Goal: Task Accomplishment & Management: Manage account settings

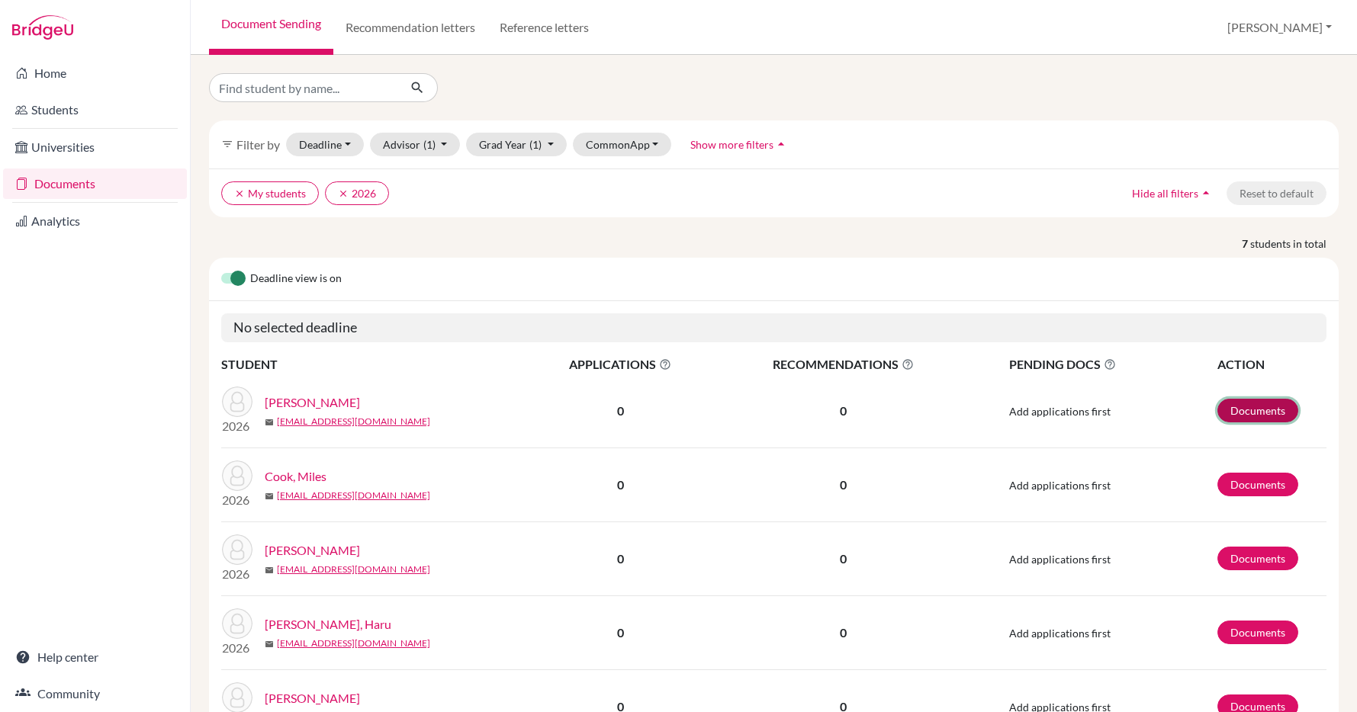
click at [1253, 408] on link "Documents" at bounding box center [1257, 411] width 81 height 24
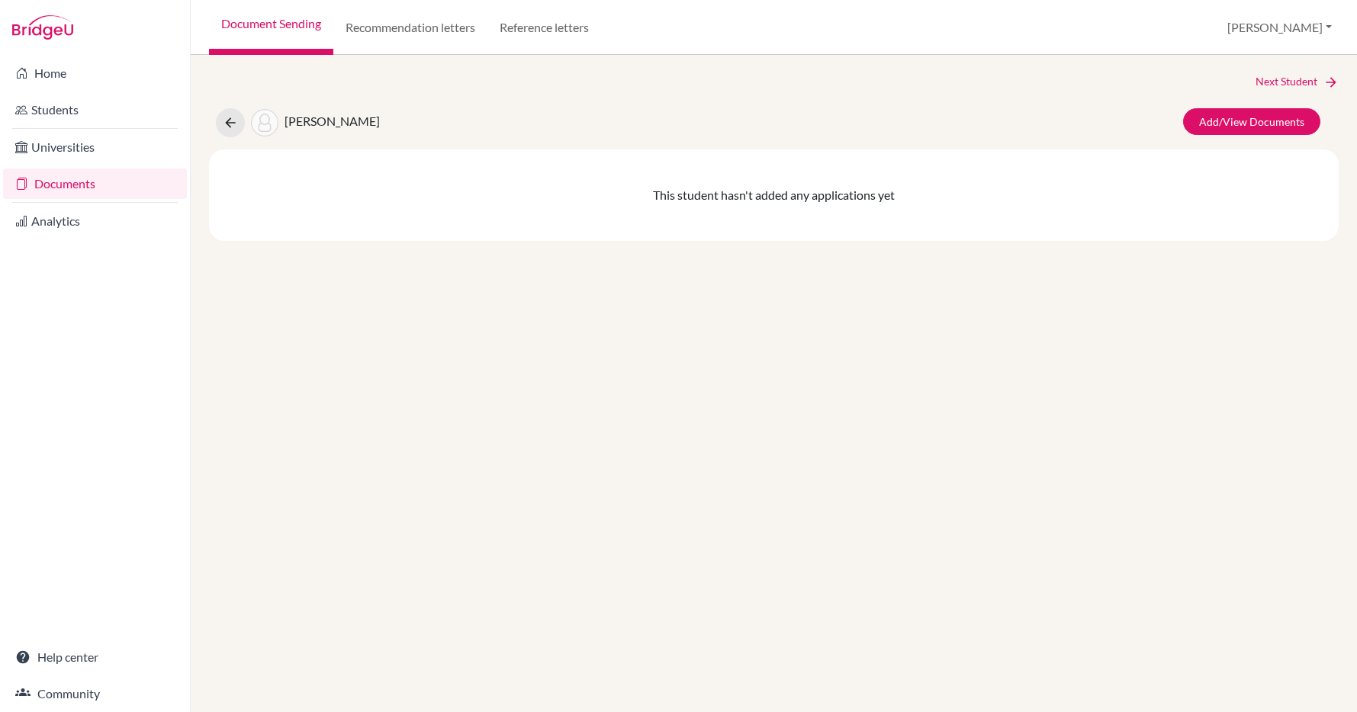
scroll to position [532, 0]
click at [1246, 120] on link "Add/View Documents" at bounding box center [1251, 121] width 137 height 27
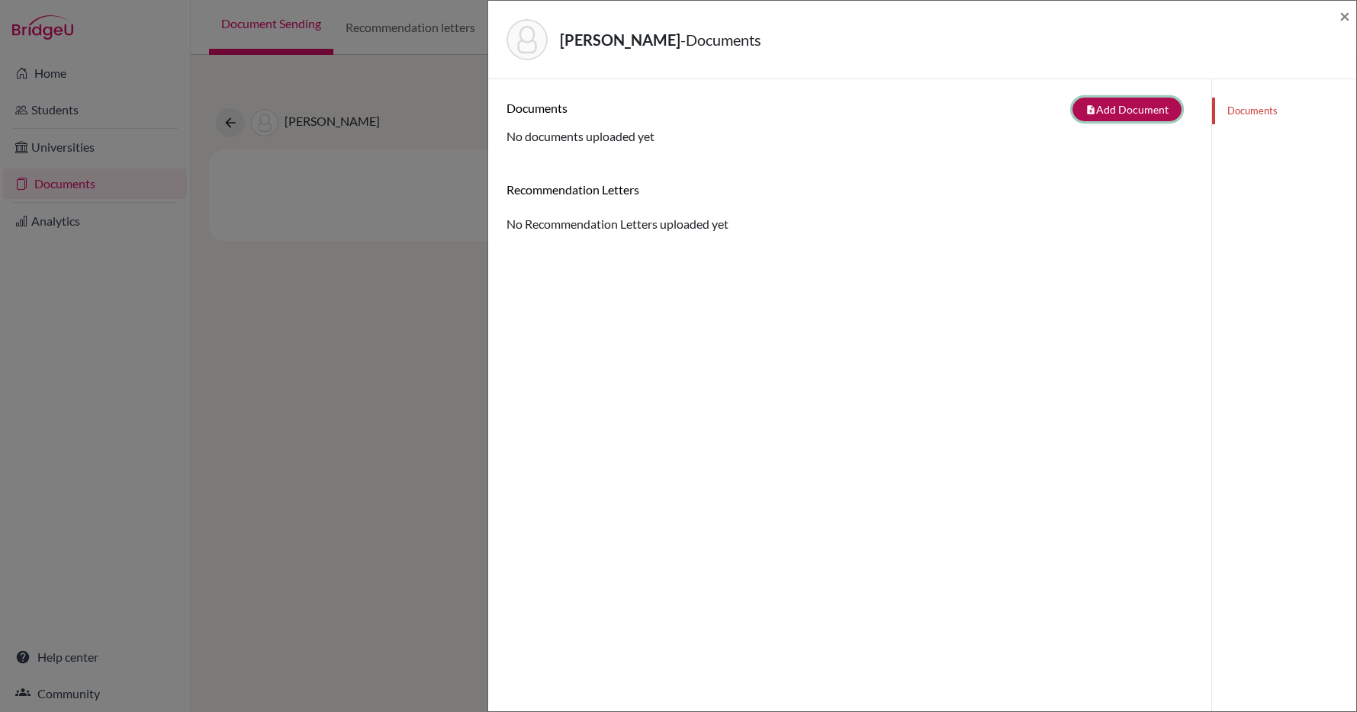
click at [1136, 108] on button "note_add Add Document" at bounding box center [1126, 110] width 109 height 24
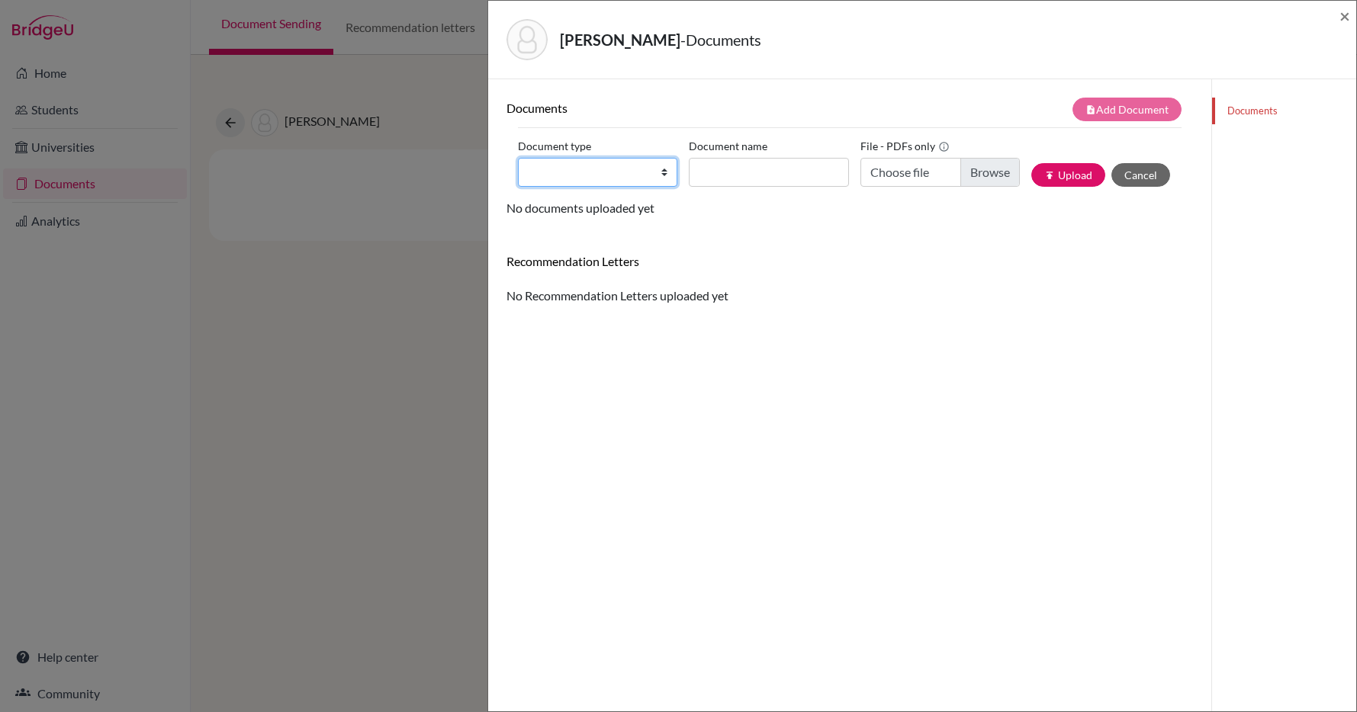
click at [632, 174] on select "Change explanation for Common App reports Counselor recommendation Fee waiver I…" at bounding box center [597, 172] width 159 height 29
select select "1"
click at [518, 158] on select "Change explanation for Common App reports Counselor recommendation Fee waiver I…" at bounding box center [597, 172] width 159 height 29
click at [723, 175] on input "Document name" at bounding box center [768, 172] width 159 height 29
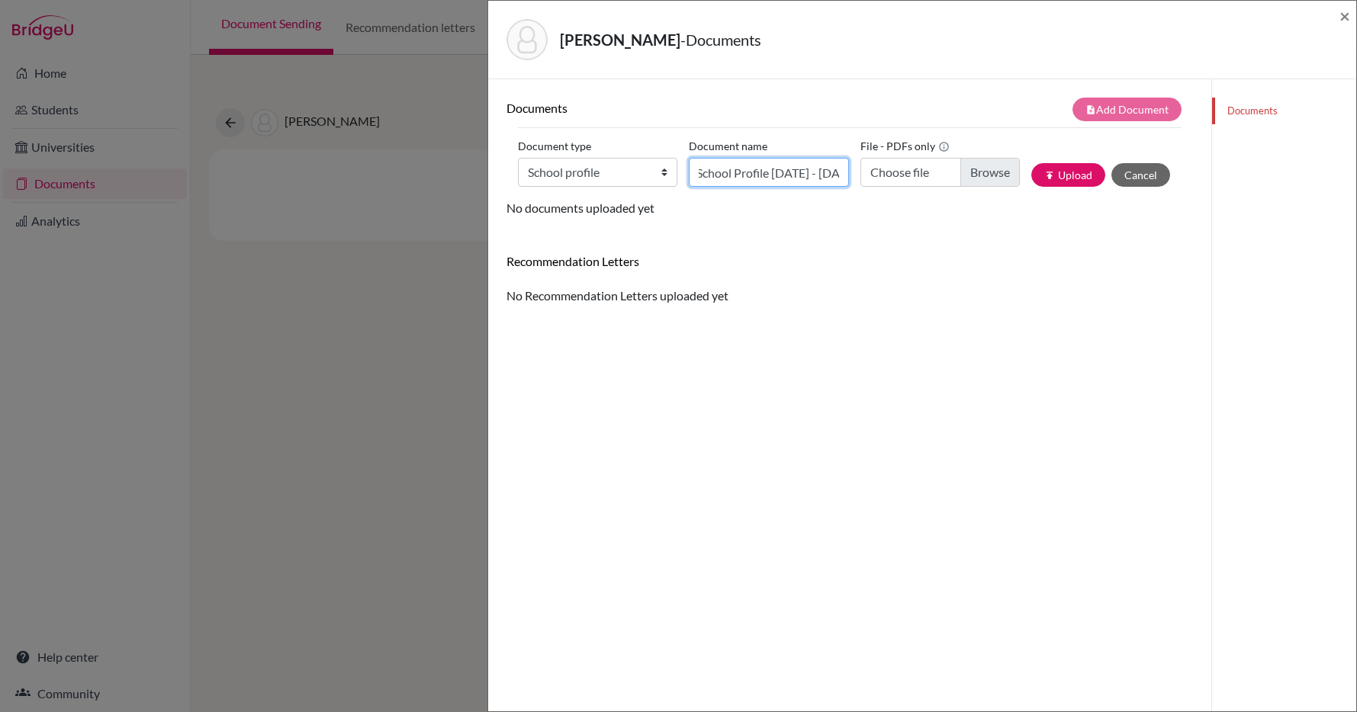
type input "School Profile 2025 - 2026"
click at [901, 172] on input "Choose file" at bounding box center [939, 172] width 159 height 29
type input "C:\fakepath\DISK Profile 2025-26.docx.pdf"
click at [1074, 169] on button "publish Upload" at bounding box center [1068, 175] width 74 height 24
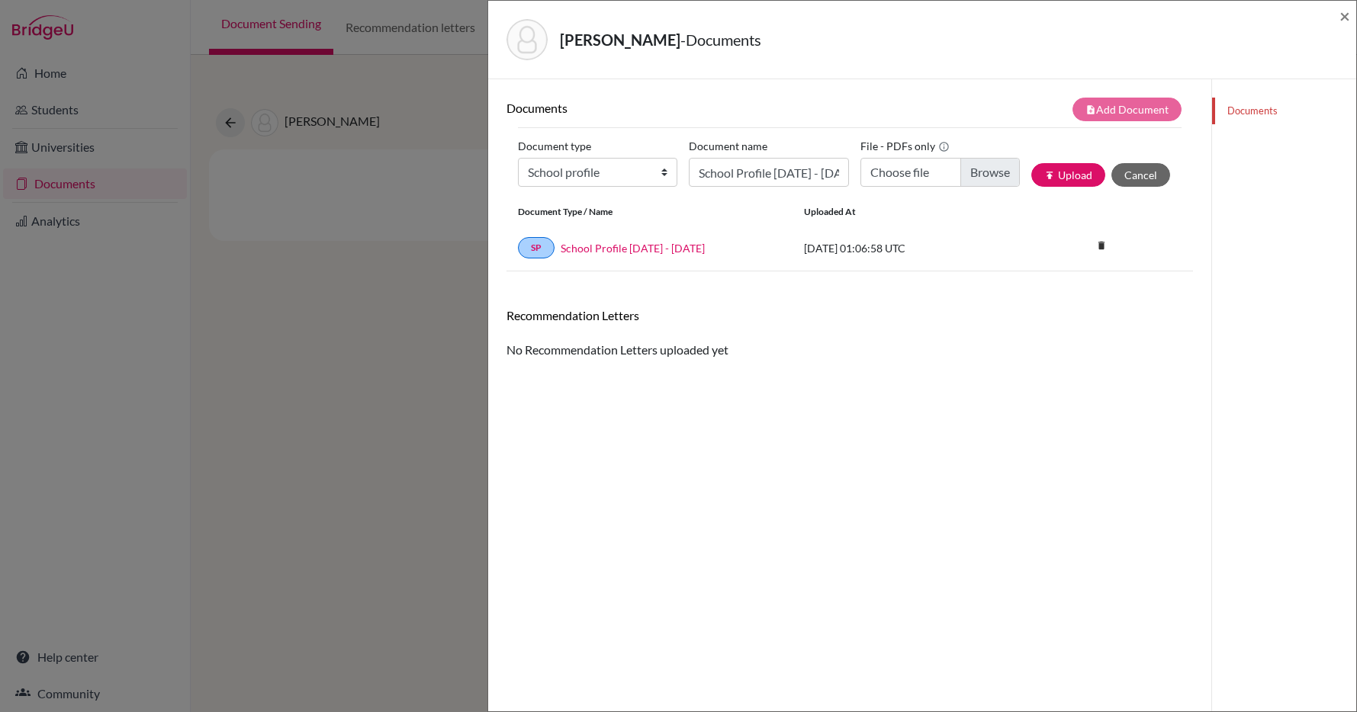
click at [382, 220] on div "Cook, Maia - Documents × Documents note_add Add Document Document type Change e…" at bounding box center [678, 356] width 1357 height 712
click at [315, 327] on div "Cook, Maia - Documents × Documents note_add Add Document Document type Change e…" at bounding box center [678, 356] width 1357 height 712
click at [1344, 16] on span "×" at bounding box center [1344, 16] width 11 height 22
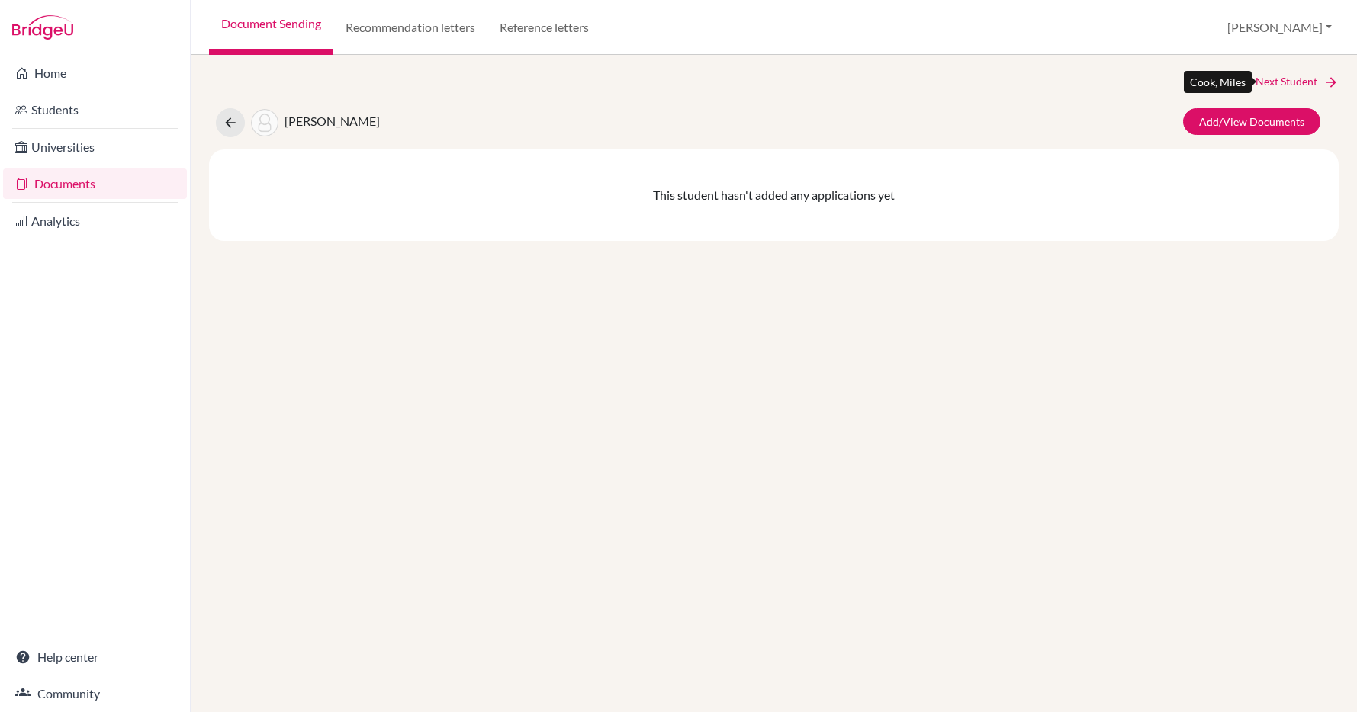
click at [1283, 82] on link "Next Student" at bounding box center [1296, 81] width 83 height 17
click at [1250, 122] on link "Add/View Documents" at bounding box center [1251, 121] width 137 height 27
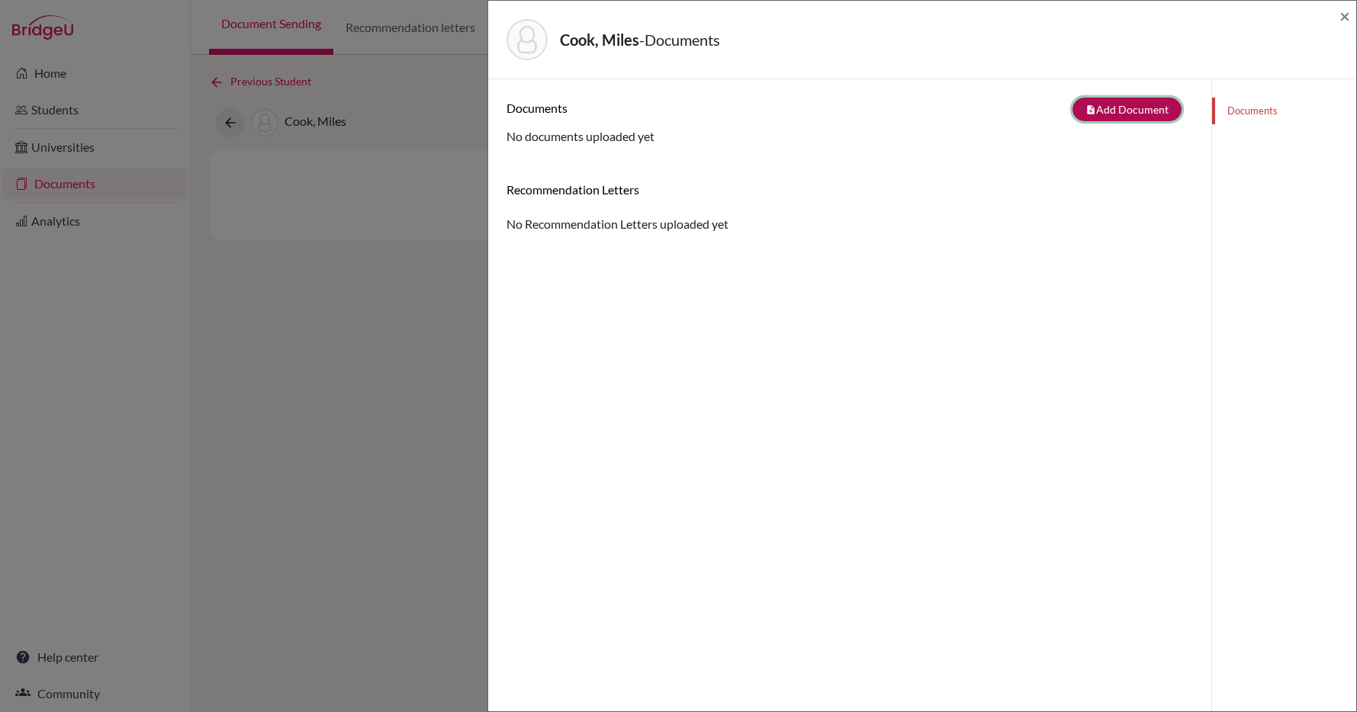
click at [1119, 109] on button "note_add Add Document" at bounding box center [1126, 110] width 109 height 24
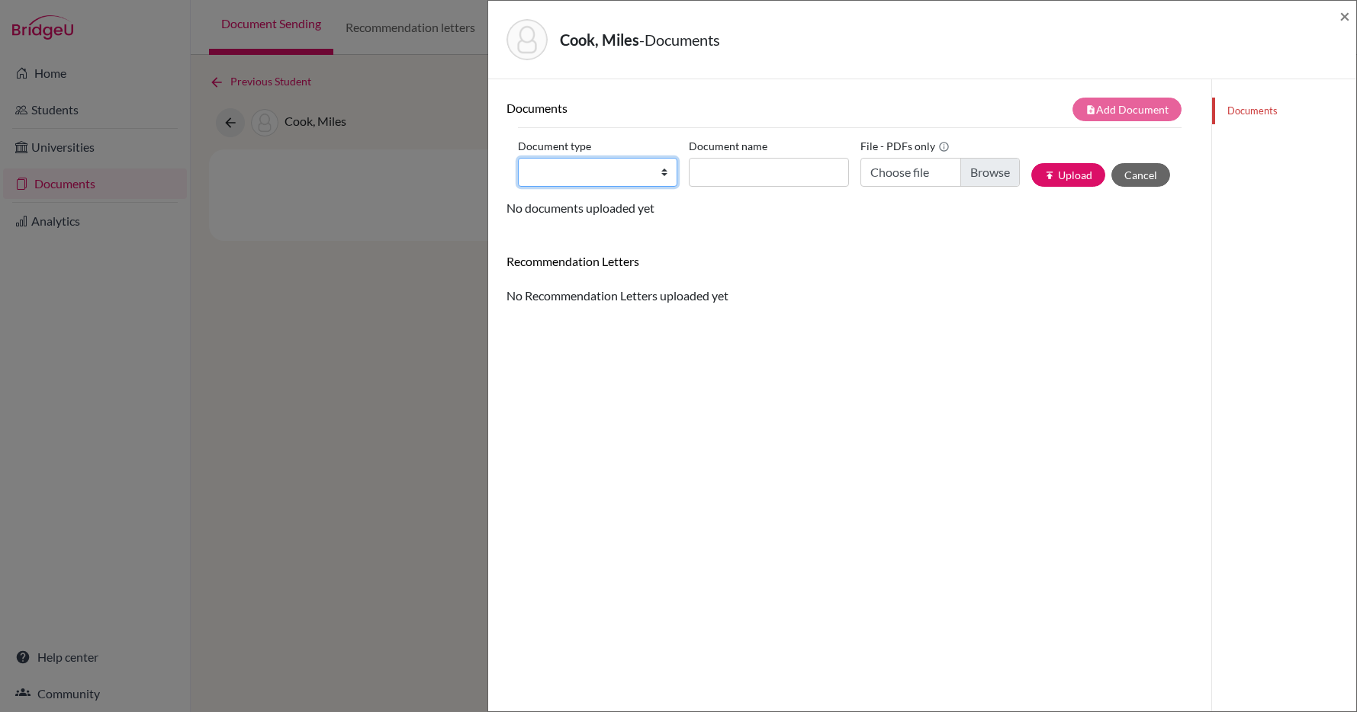
click at [642, 171] on select "Change explanation for Common App reports Counselor recommendation Fee waiver I…" at bounding box center [597, 172] width 159 height 29
select select "1"
click at [518, 158] on select "Change explanation for Common App reports Counselor recommendation Fee waiver I…" at bounding box center [597, 172] width 159 height 29
click at [768, 172] on input "Document name" at bounding box center [768, 172] width 159 height 29
type input "DISK profile 2025 - 26"
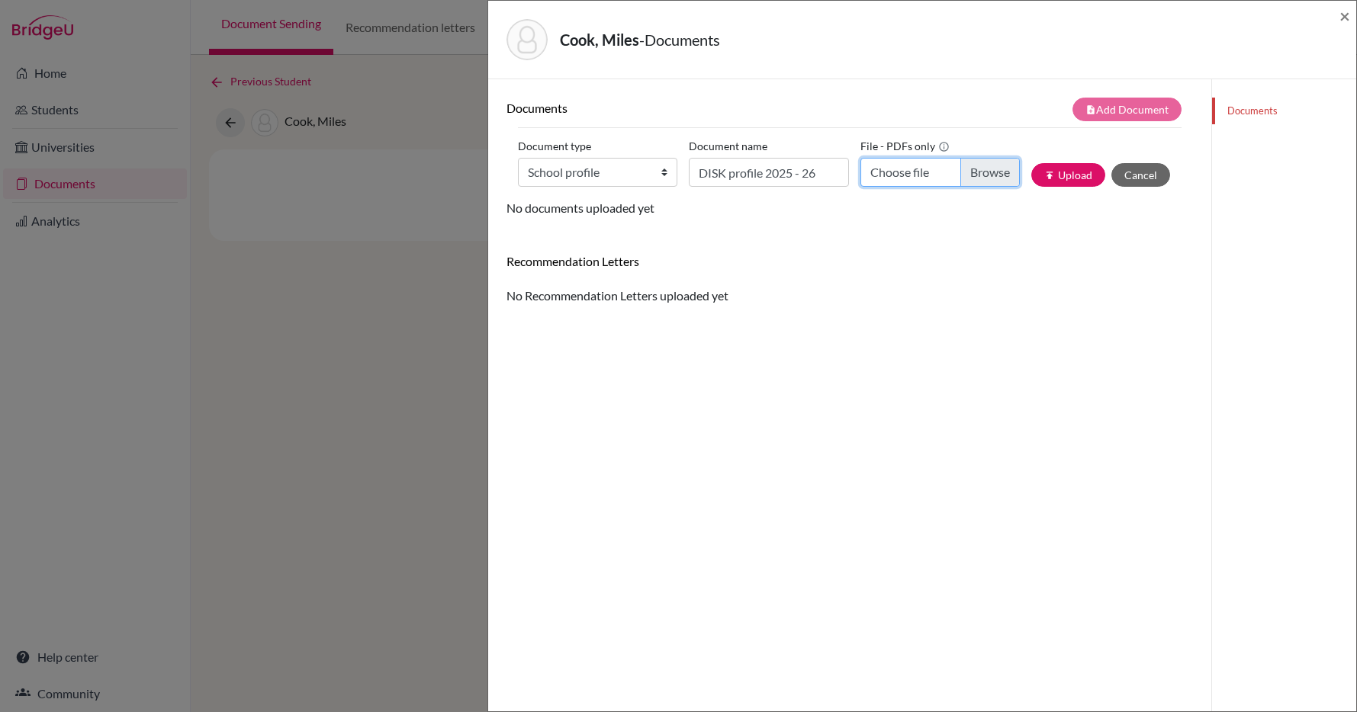
click at [905, 172] on input "Choose file" at bounding box center [939, 172] width 159 height 29
type input "C:\fakepath\DISK Profile 2025-26.docx.pdf"
click at [1073, 173] on button "publish Upload" at bounding box center [1068, 175] width 74 height 24
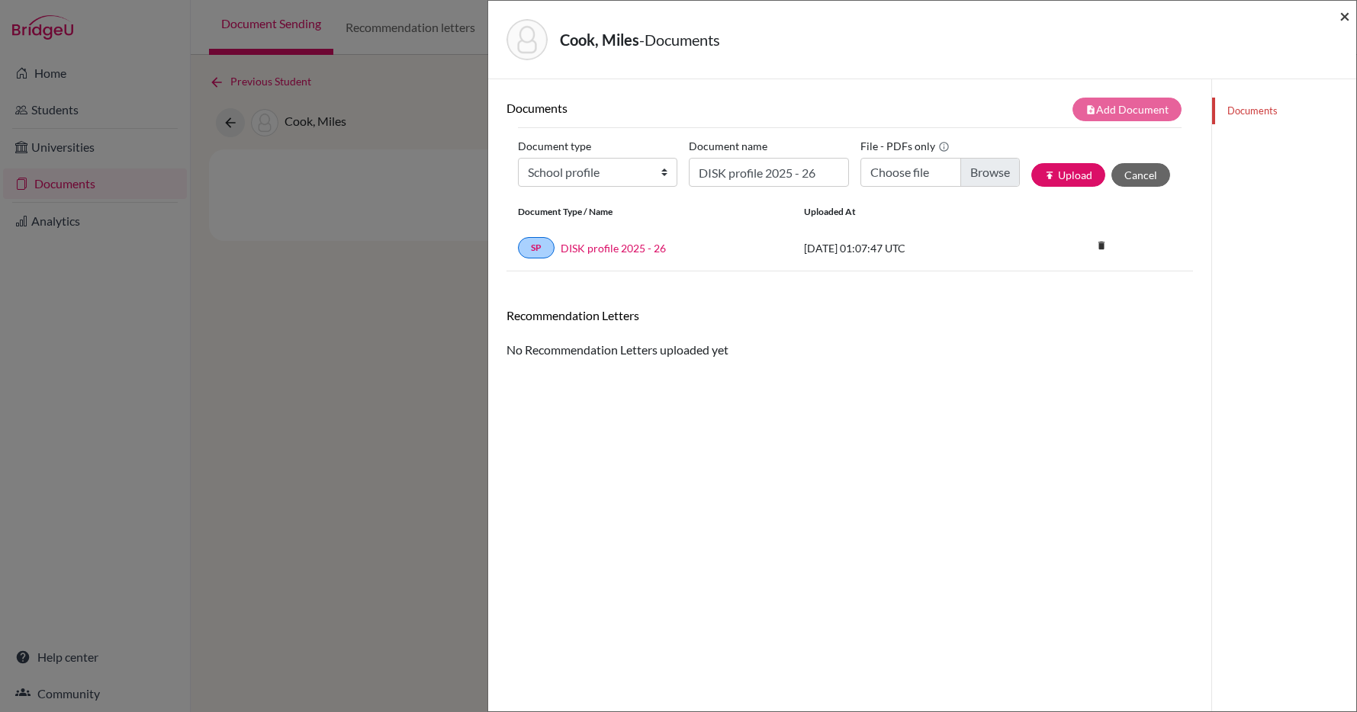
click at [1342, 14] on span "×" at bounding box center [1344, 16] width 11 height 22
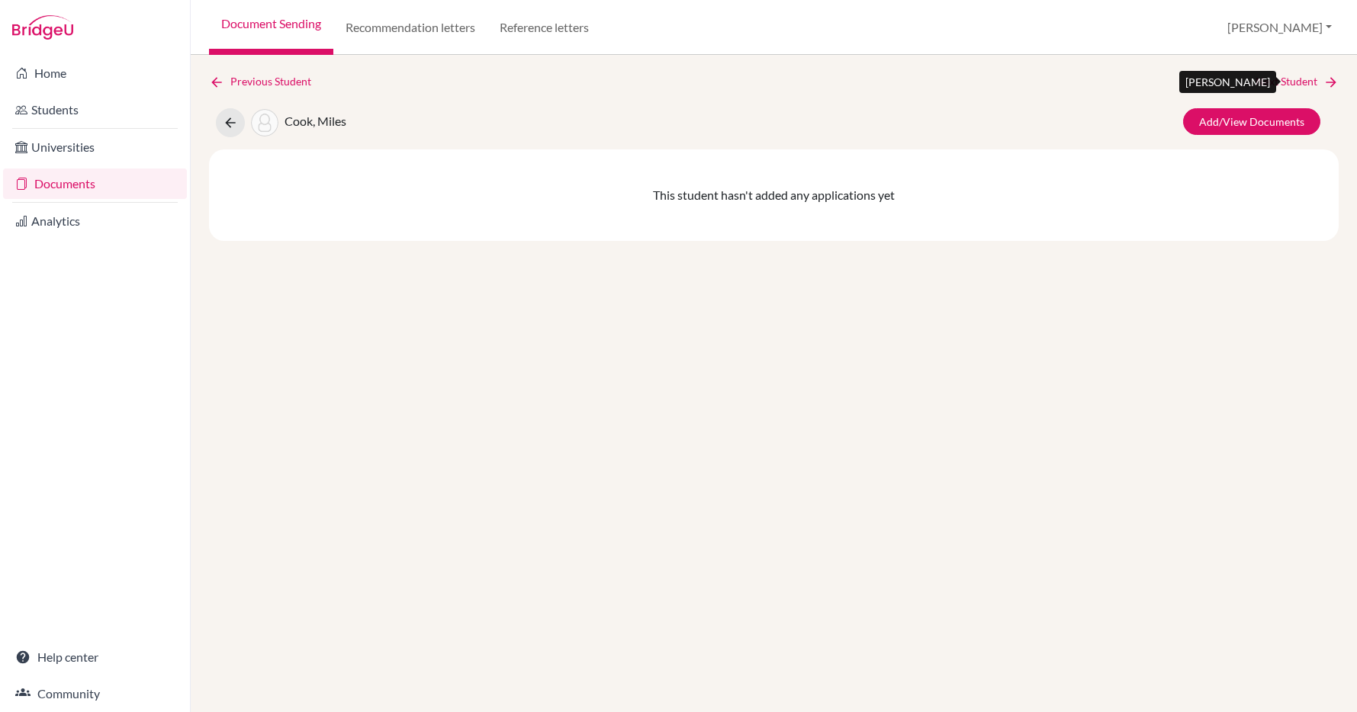
click at [1283, 80] on link "Next Student" at bounding box center [1296, 81] width 83 height 17
click at [1281, 76] on link "Next Student" at bounding box center [1296, 81] width 83 height 17
click at [1281, 77] on link "Next Student" at bounding box center [1296, 81] width 83 height 17
click at [1251, 117] on link "Add/View Documents" at bounding box center [1251, 121] width 137 height 27
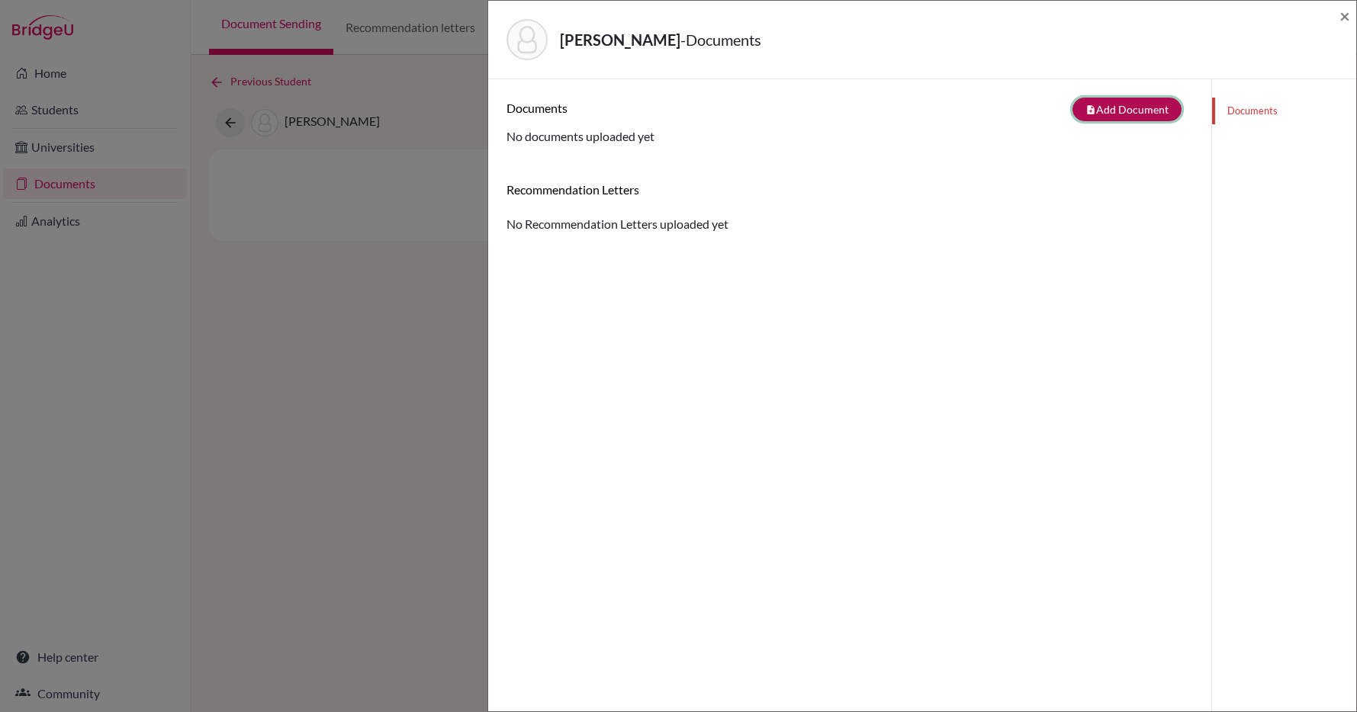
click at [1104, 108] on button "note_add Add Document" at bounding box center [1126, 110] width 109 height 24
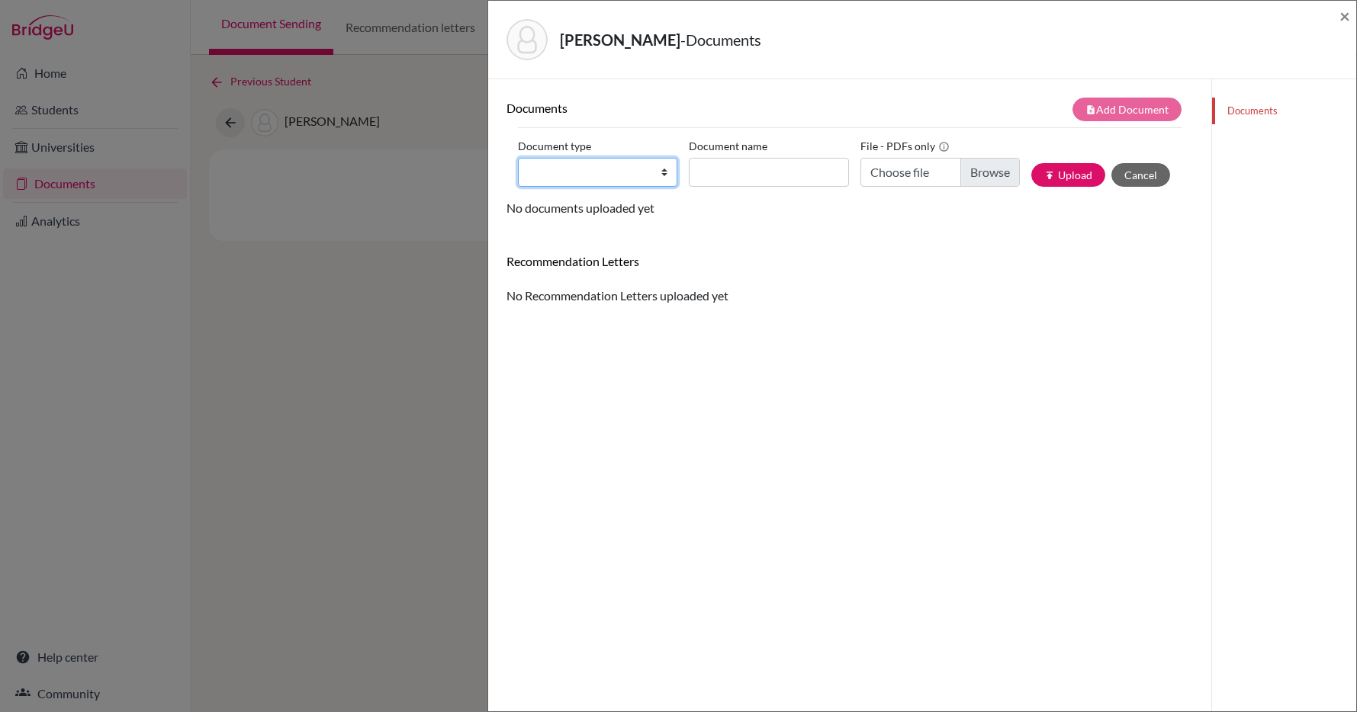
click at [567, 169] on select "Change explanation for Common App reports Counselor recommendation Fee waiver I…" at bounding box center [597, 172] width 159 height 29
select select "1"
click at [518, 158] on select "Change explanation for Common App reports Counselor recommendation Fee waiver I…" at bounding box center [597, 172] width 159 height 29
click at [711, 174] on input "Document name" at bounding box center [768, 172] width 159 height 29
type input "DISK Profile 2025 - 26"
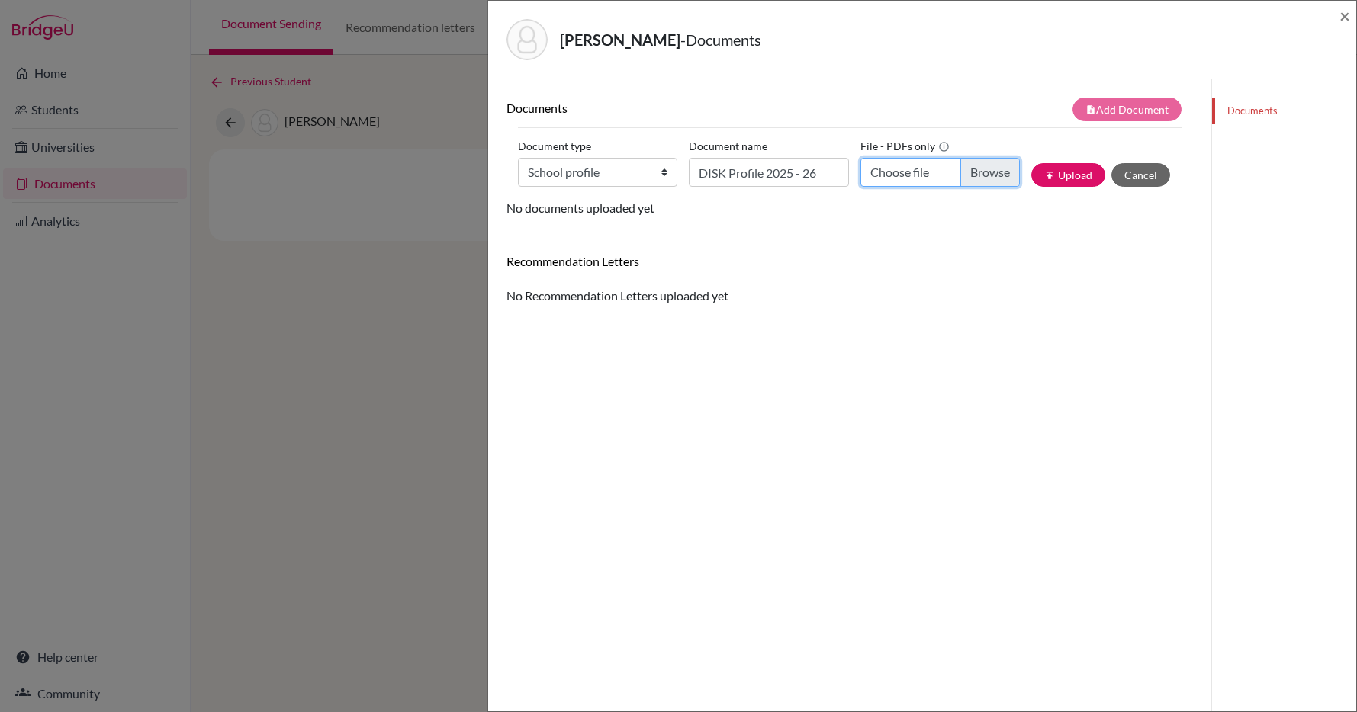
click at [891, 172] on input "Choose file" at bounding box center [939, 172] width 159 height 29
type input "C:\fakepath\DISK Profile 2025-26.docx.pdf"
click at [1073, 172] on button "publish Upload" at bounding box center [1068, 175] width 74 height 24
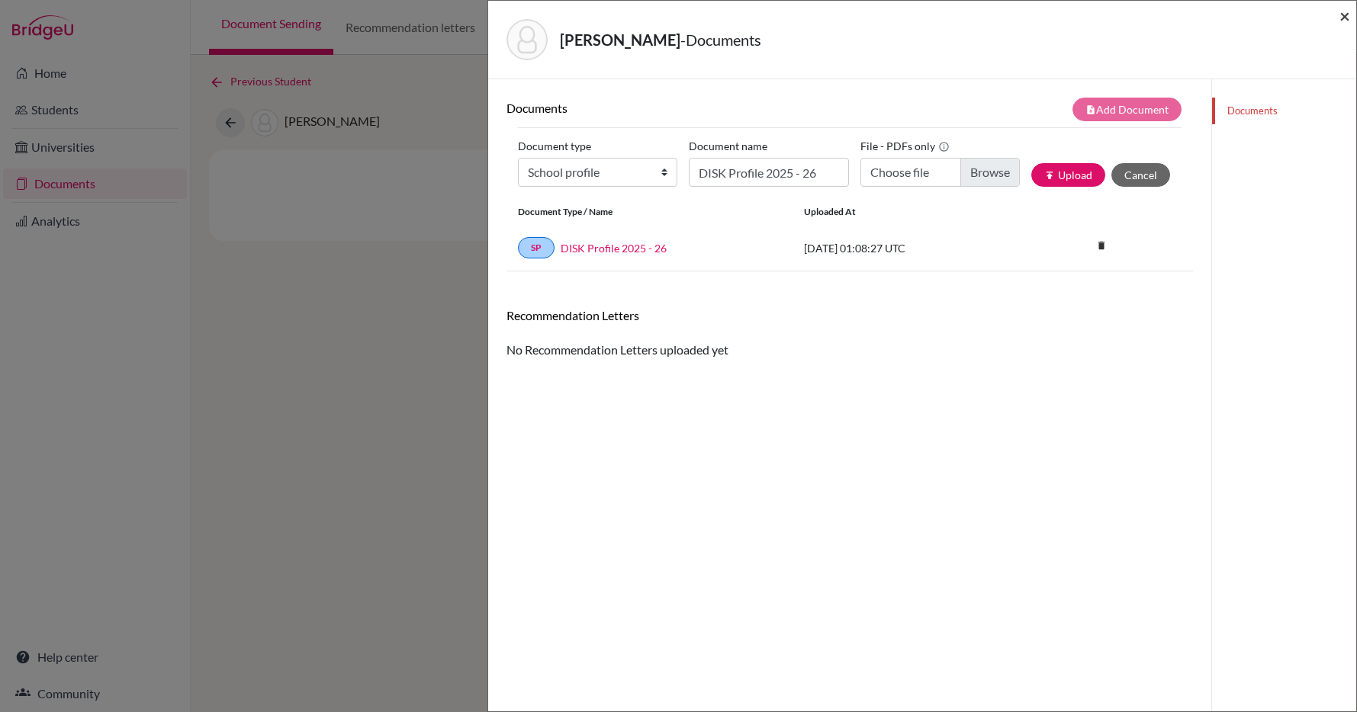
click at [1344, 13] on span "×" at bounding box center [1344, 16] width 11 height 22
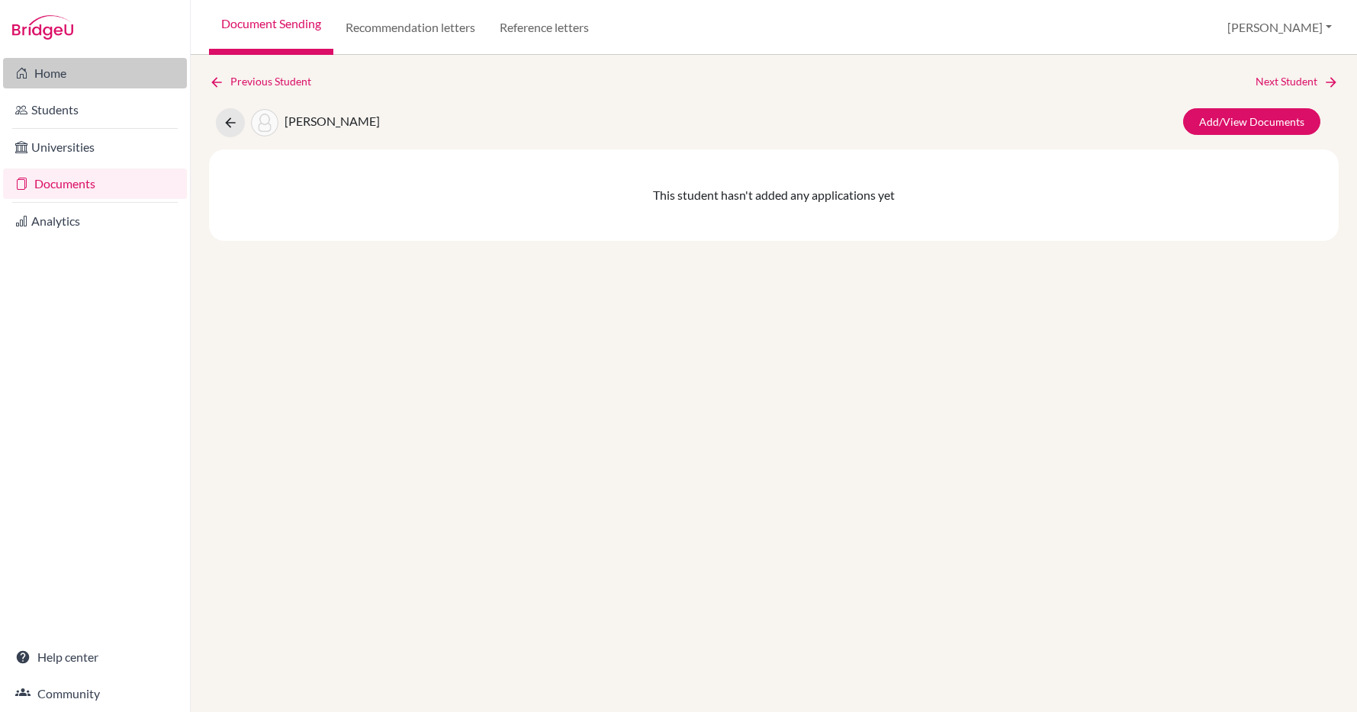
click at [82, 81] on link "Home" at bounding box center [95, 73] width 184 height 31
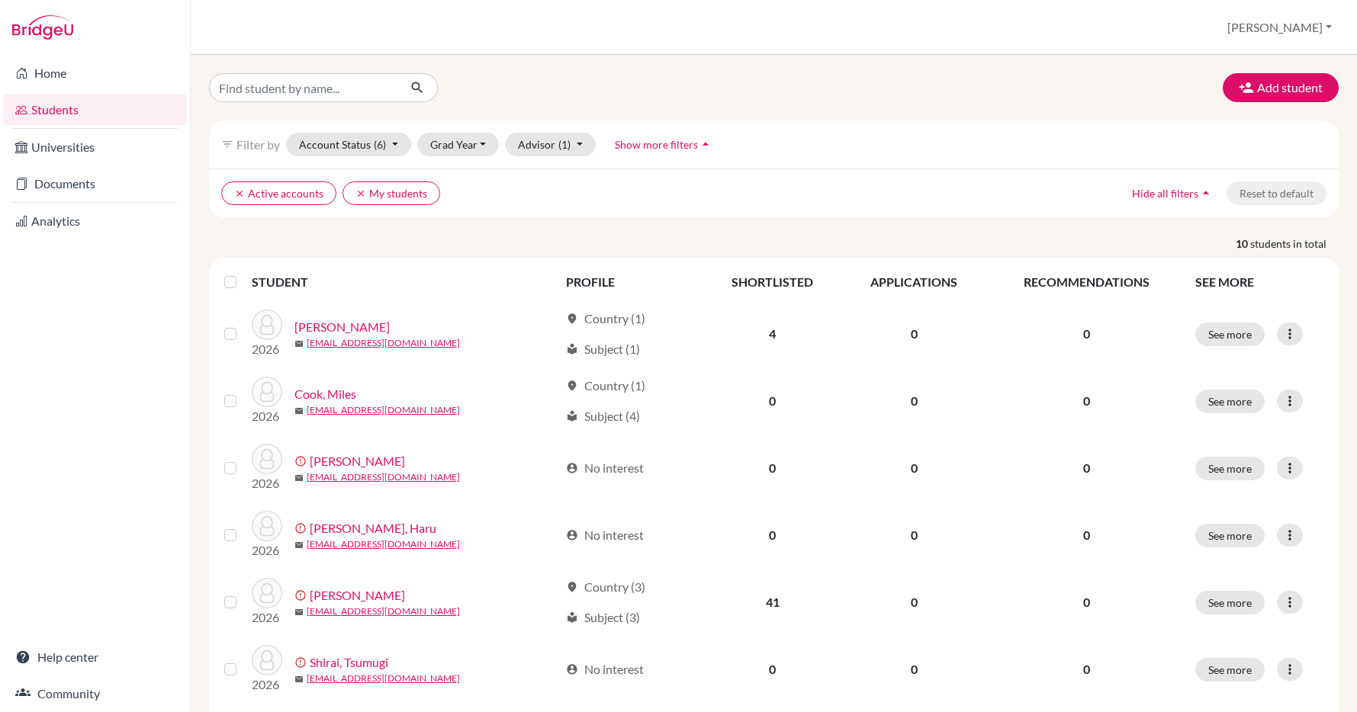
scroll to position [532, 0]
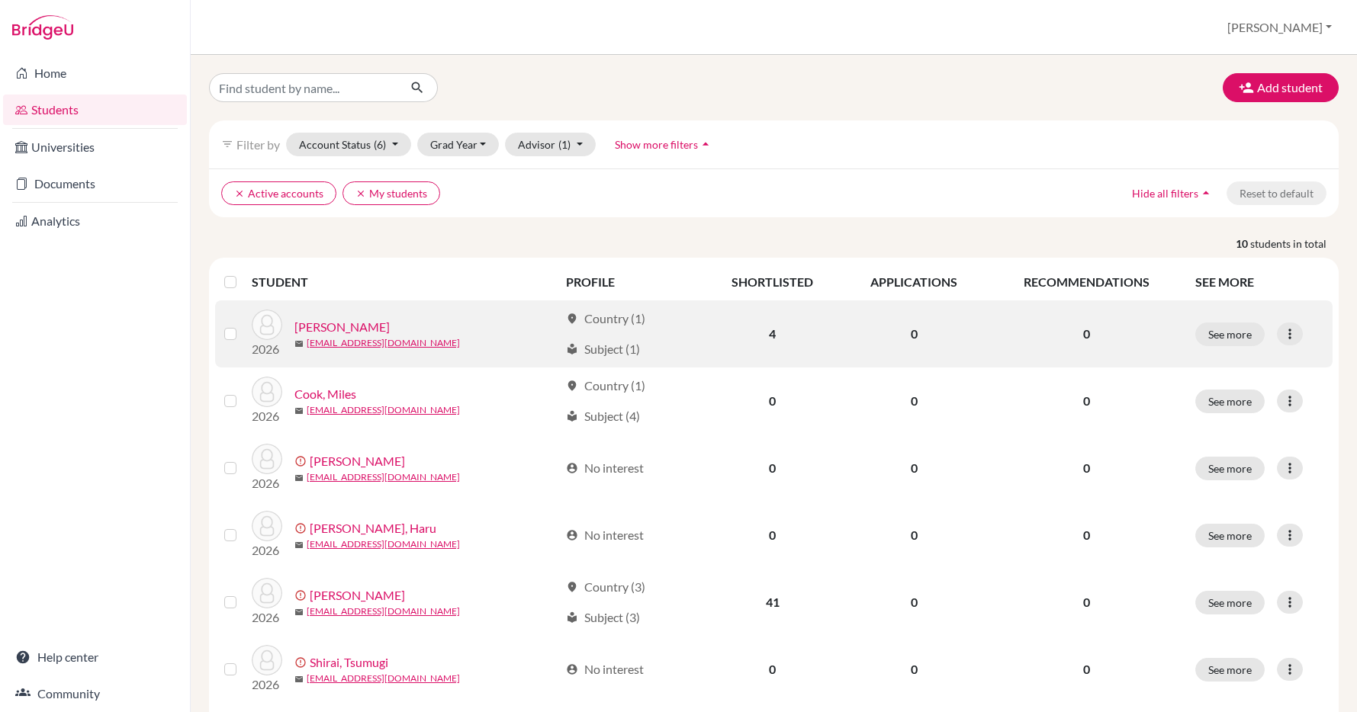
click at [340, 326] on link "[PERSON_NAME]" at bounding box center [341, 327] width 95 height 18
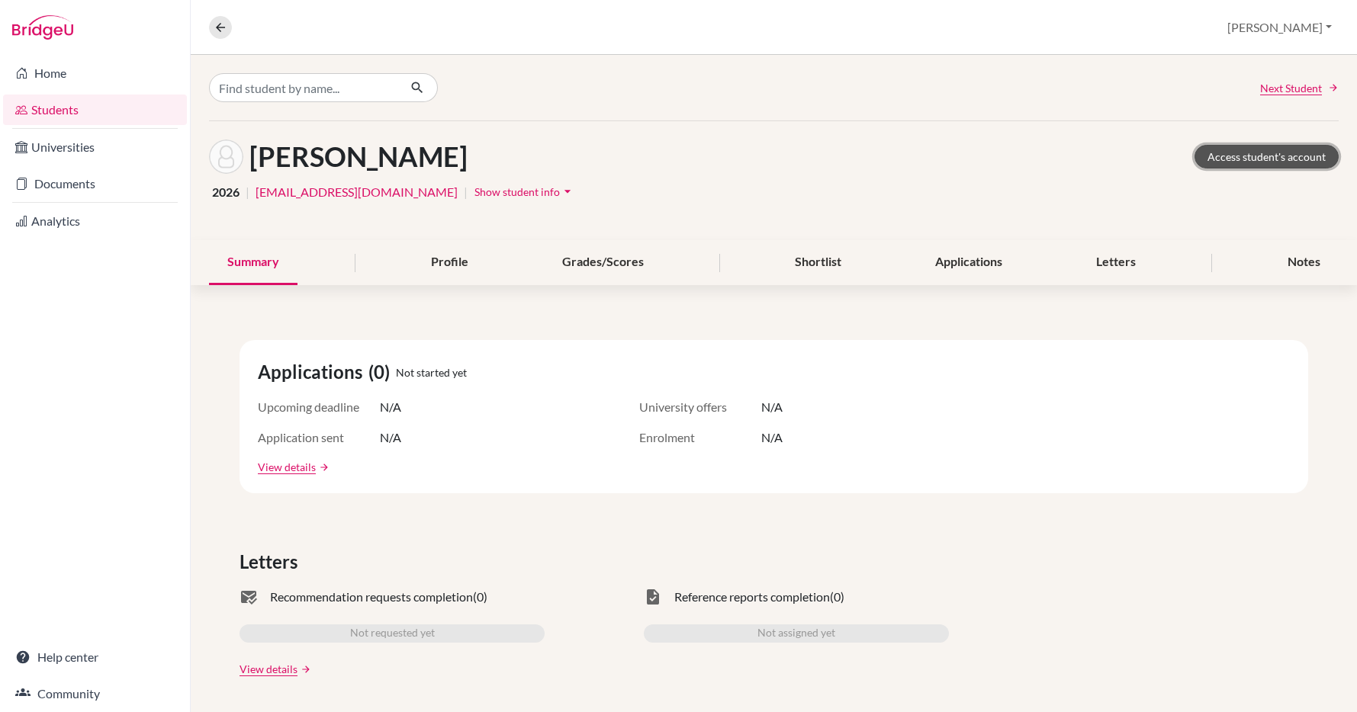
click at [1264, 157] on link "Access student's account" at bounding box center [1266, 157] width 144 height 24
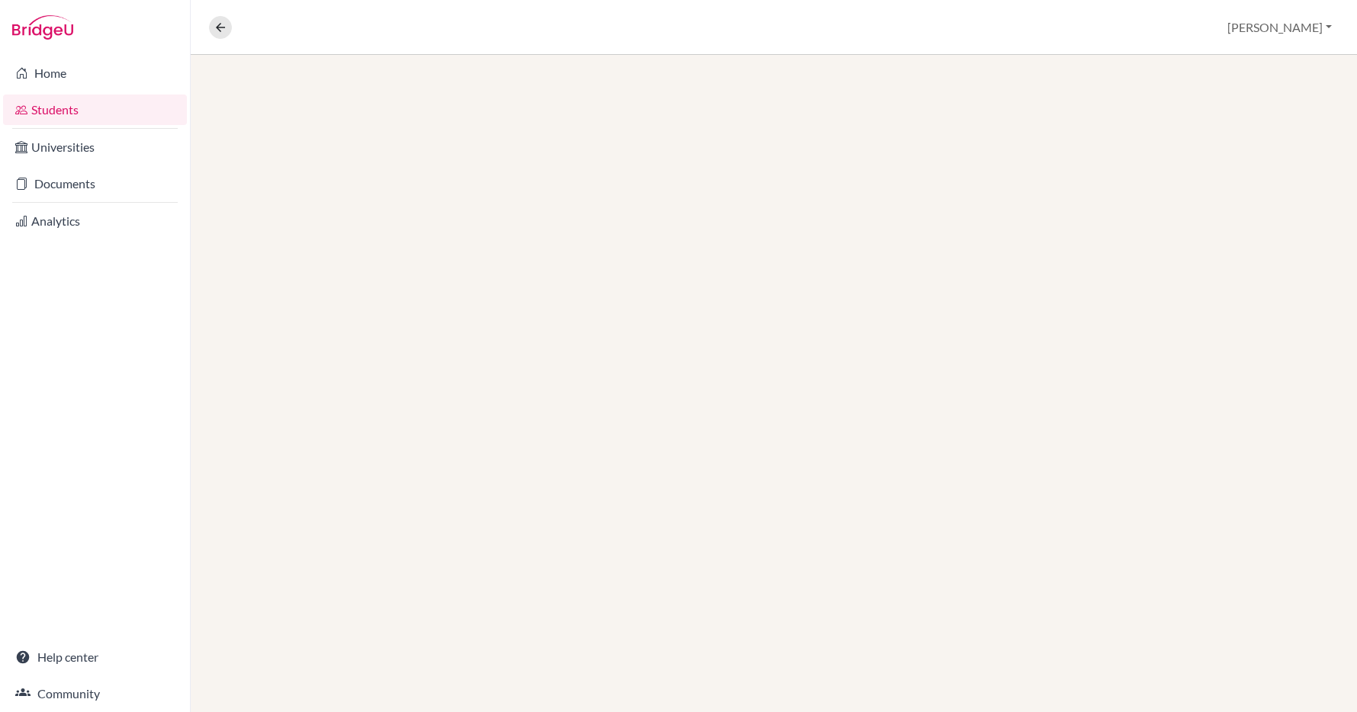
scroll to position [532, 0]
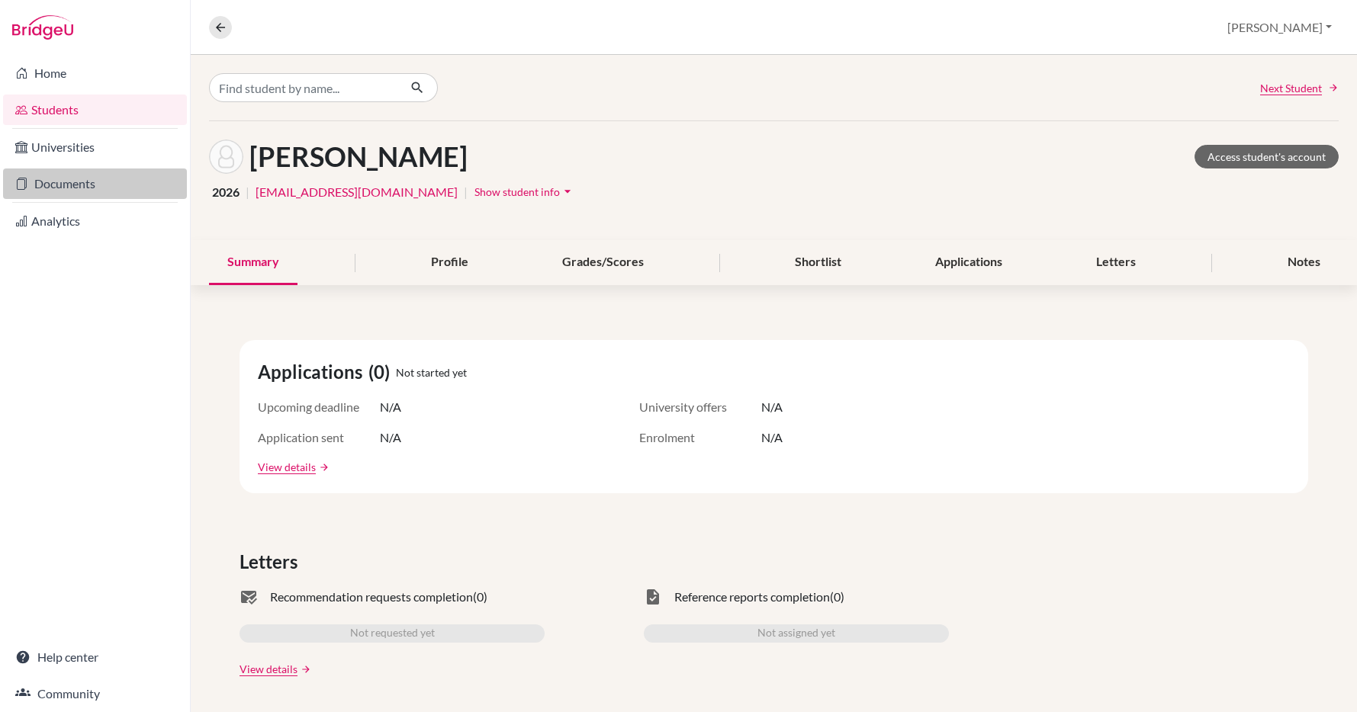
click at [79, 182] on link "Documents" at bounding box center [95, 184] width 184 height 31
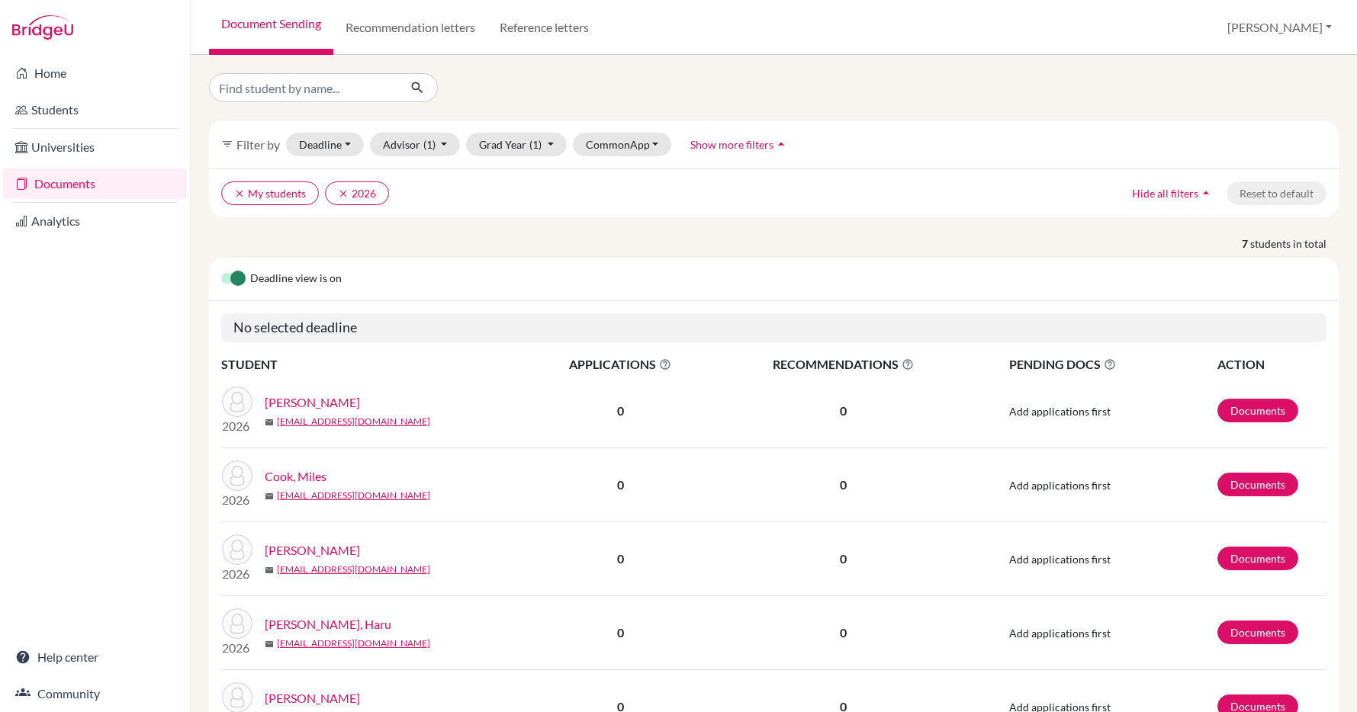
scroll to position [532, 0]
click at [1251, 406] on link "Documents" at bounding box center [1257, 411] width 81 height 24
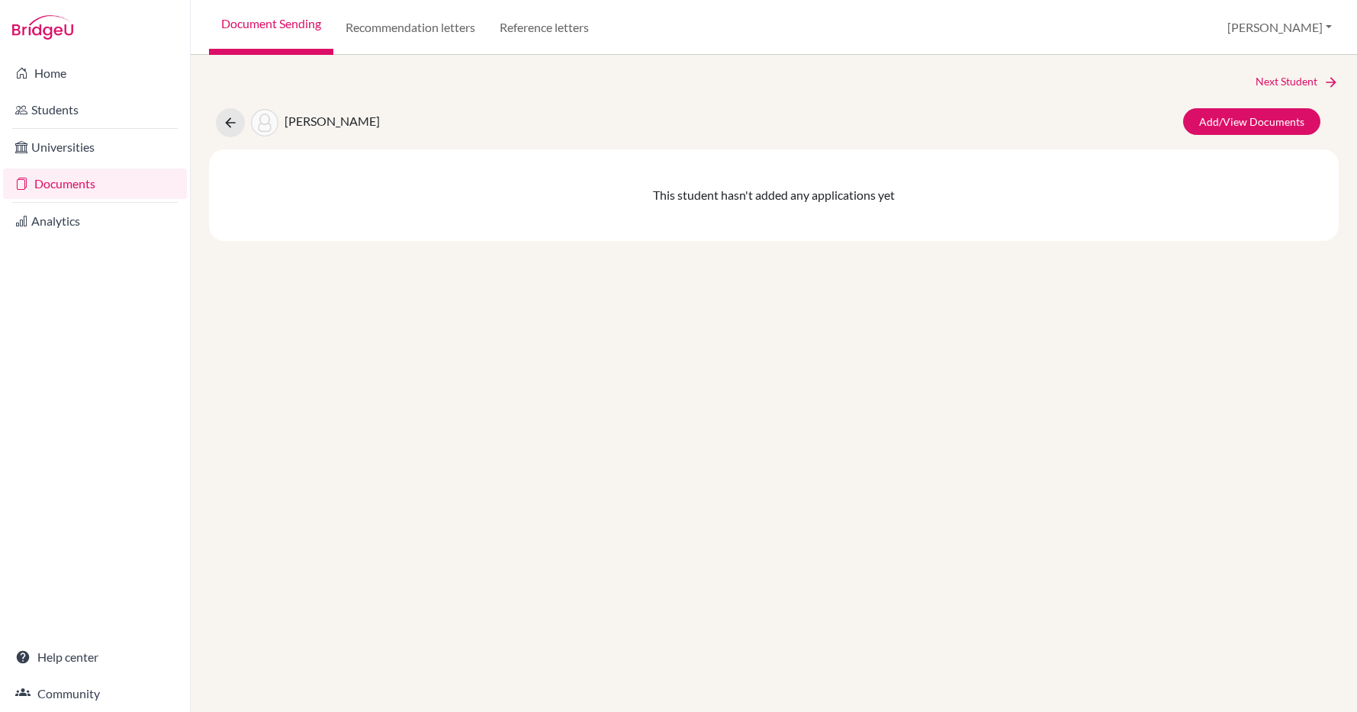
scroll to position [532, 0]
click at [1254, 124] on link "Add/View Documents" at bounding box center [1251, 121] width 137 height 27
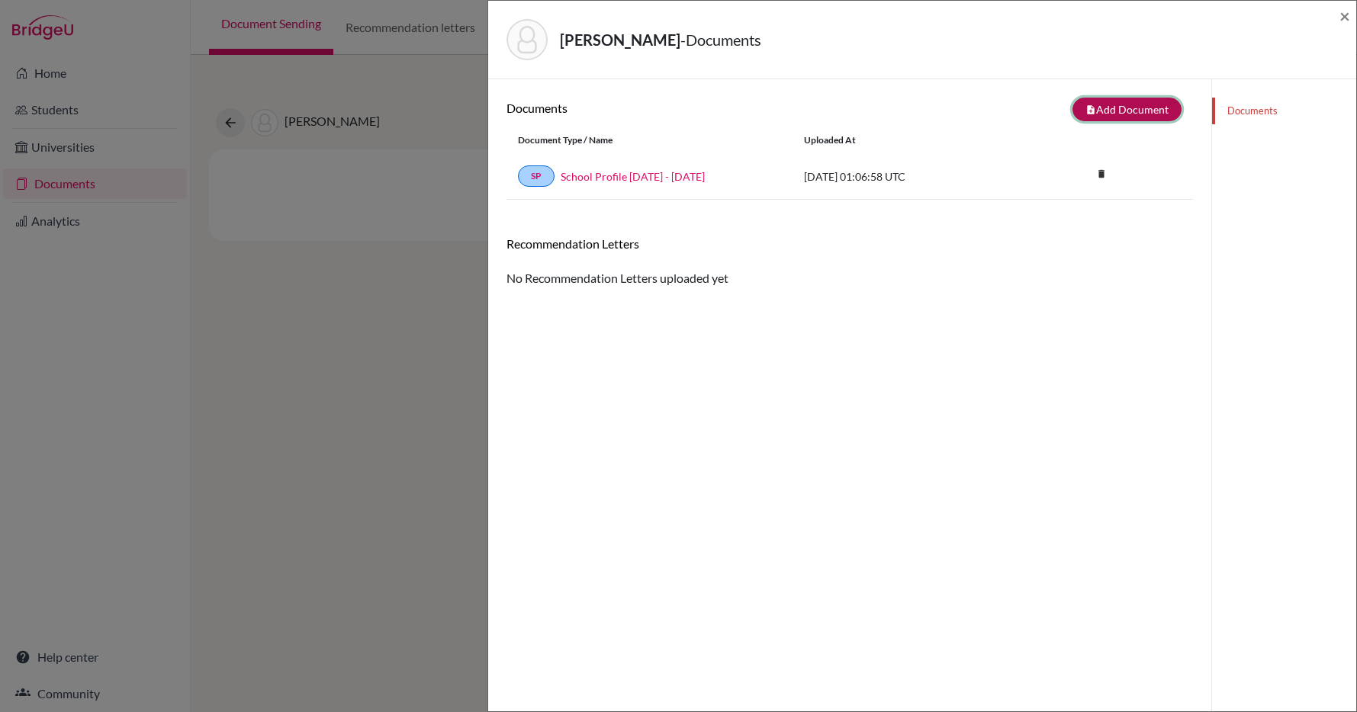
click at [1132, 110] on button "note_add Add Document" at bounding box center [1126, 110] width 109 height 24
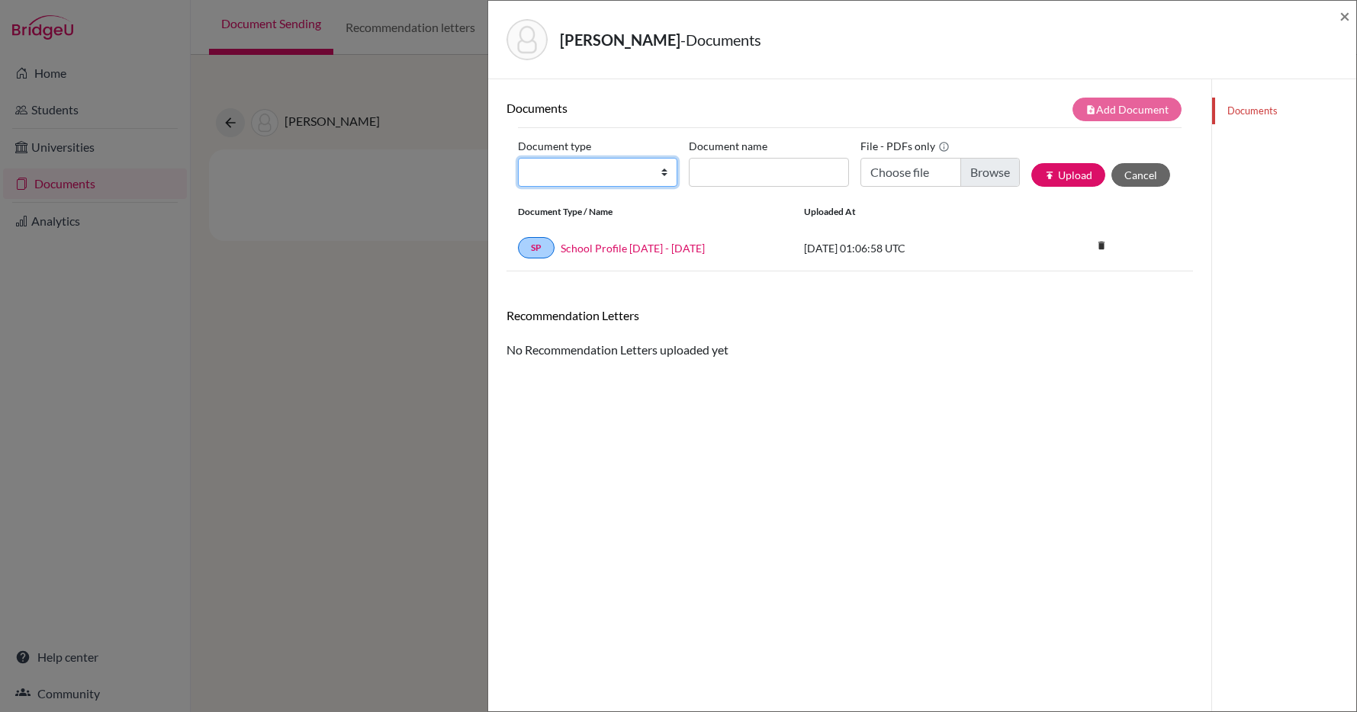
click at [611, 179] on select "Change explanation for Common App reports Counselor recommendation Fee waiver I…" at bounding box center [597, 172] width 159 height 29
click at [53, 76] on div "[PERSON_NAME] - Documents × Documents note_add Add Document Document type Chang…" at bounding box center [678, 356] width 1357 height 712
click at [1341, 18] on span "×" at bounding box center [1344, 16] width 11 height 22
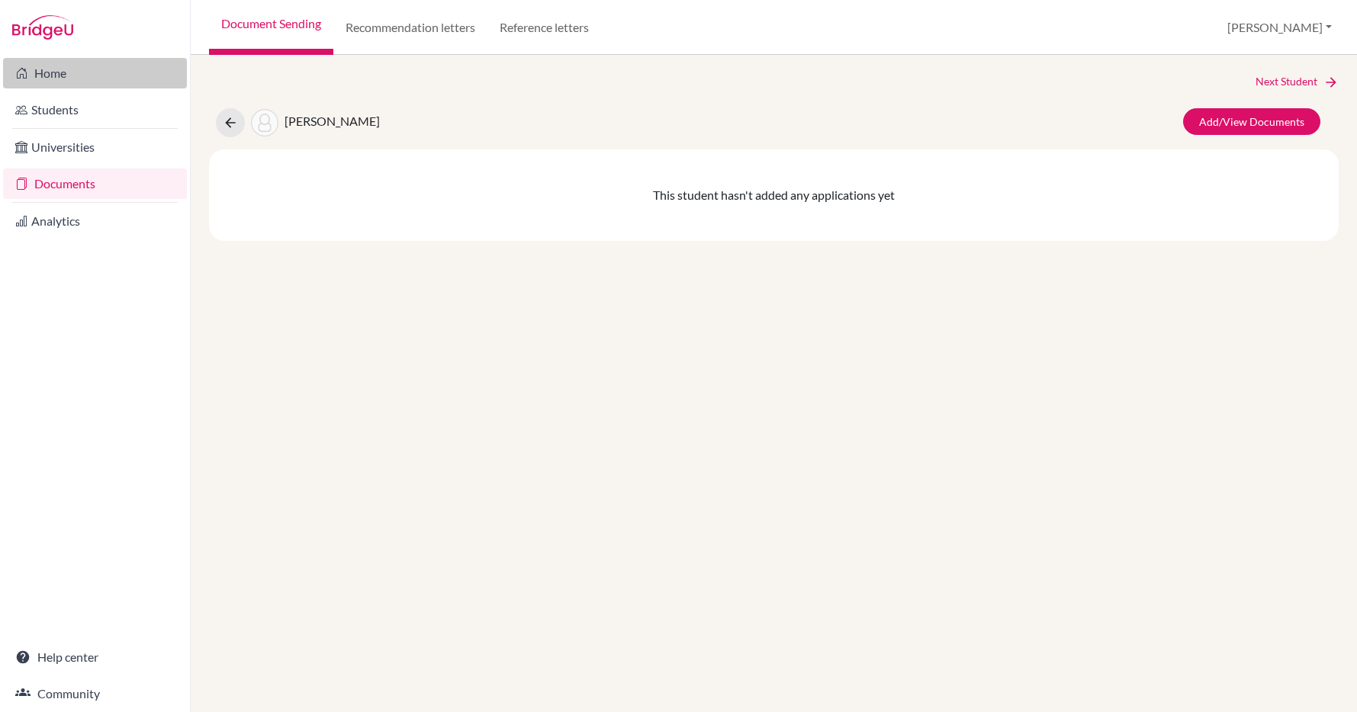
click at [72, 73] on link "Home" at bounding box center [95, 73] width 184 height 31
